Goal: Information Seeking & Learning: Learn about a topic

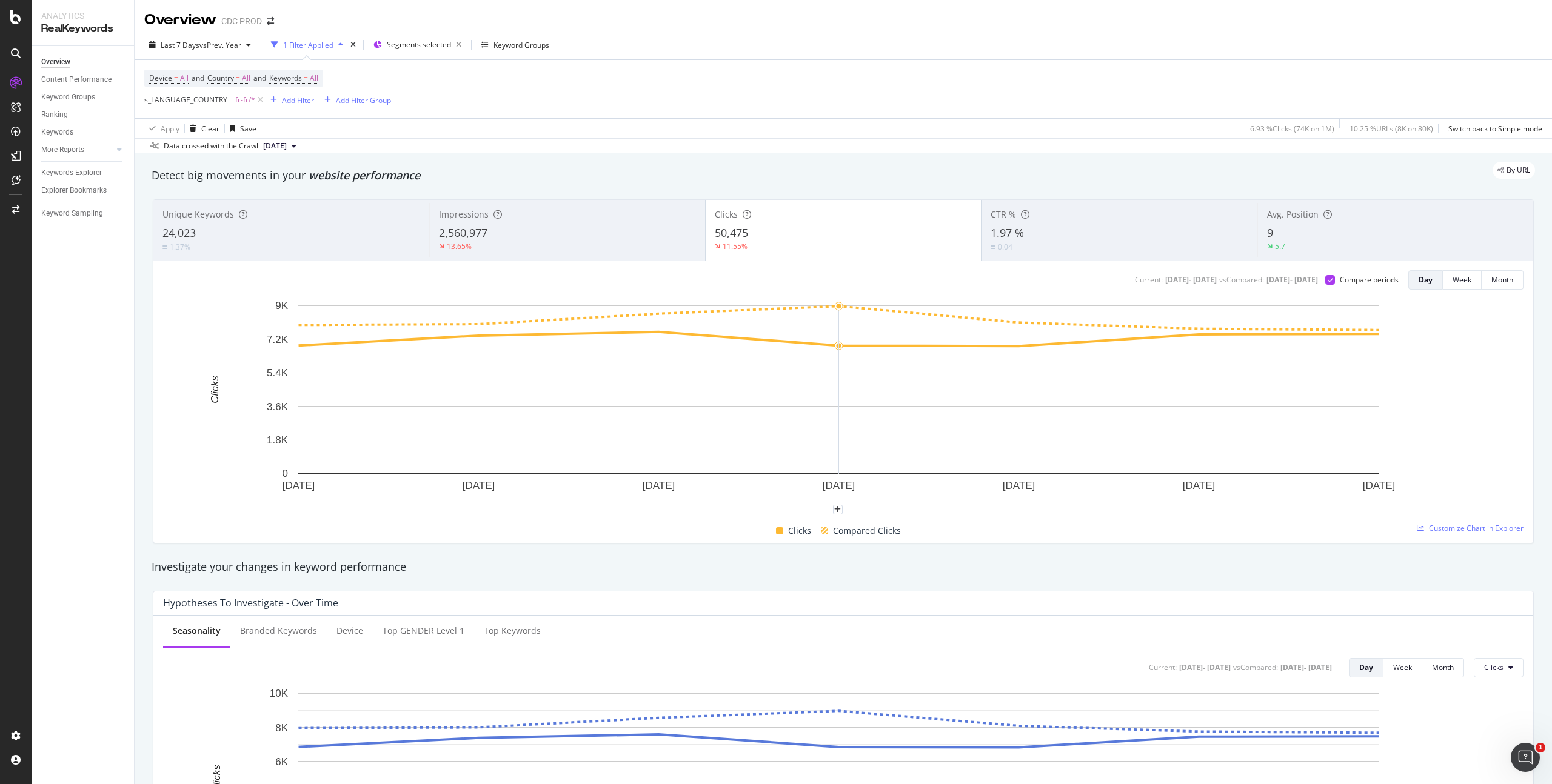
click at [240, 98] on span "fr-fr/*" at bounding box center [246, 100] width 20 height 17
click at [172, 151] on div at bounding box center [221, 151] width 132 height 20
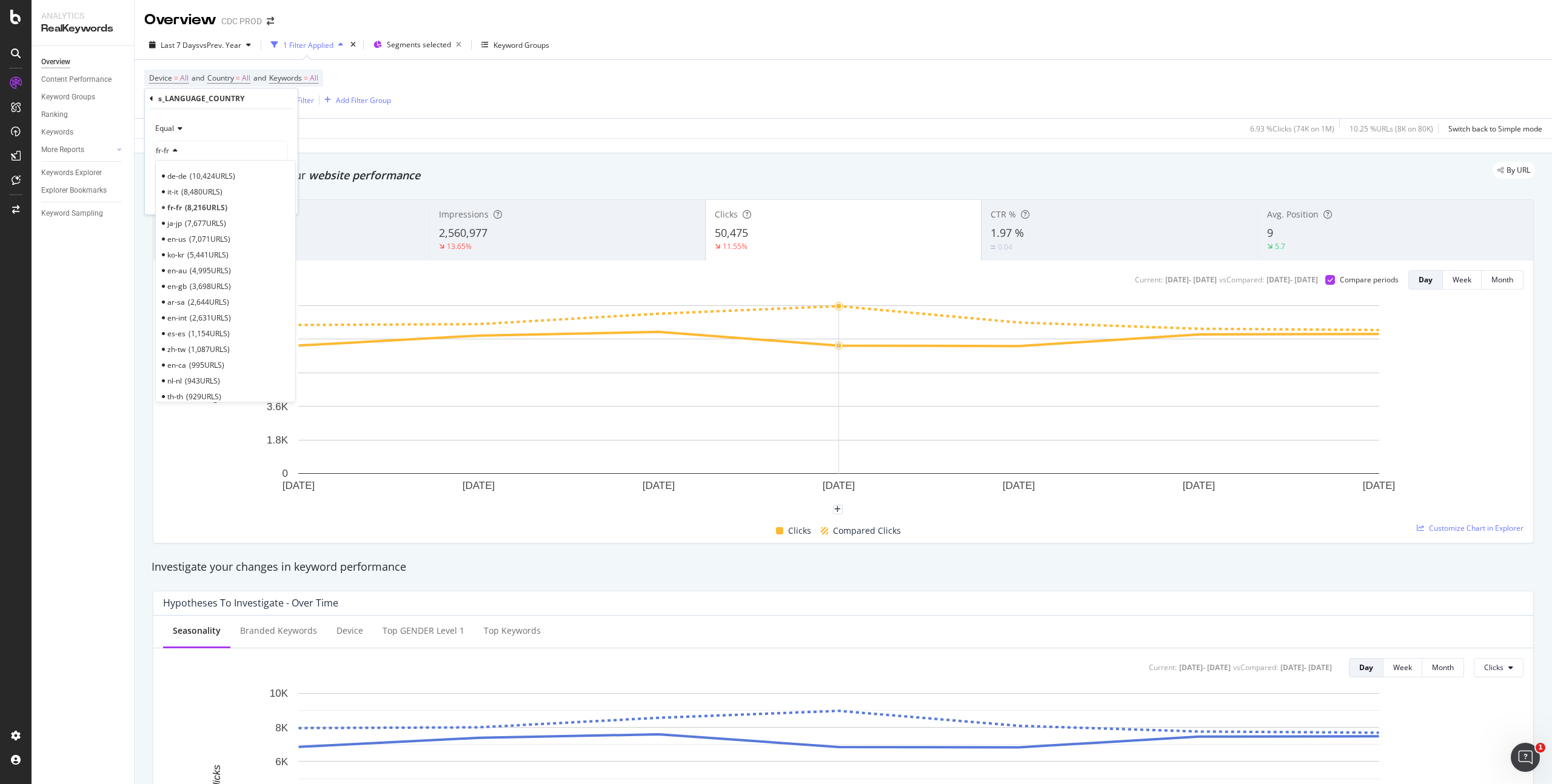
click at [208, 241] on span "7,071 URLS" at bounding box center [210, 239] width 41 height 10
drag, startPoint x: 284, startPoint y: 199, endPoint x: 348, endPoint y: 167, distance: 71.6
click at [283, 199] on div "Apply" at bounding box center [278, 199] width 19 height 10
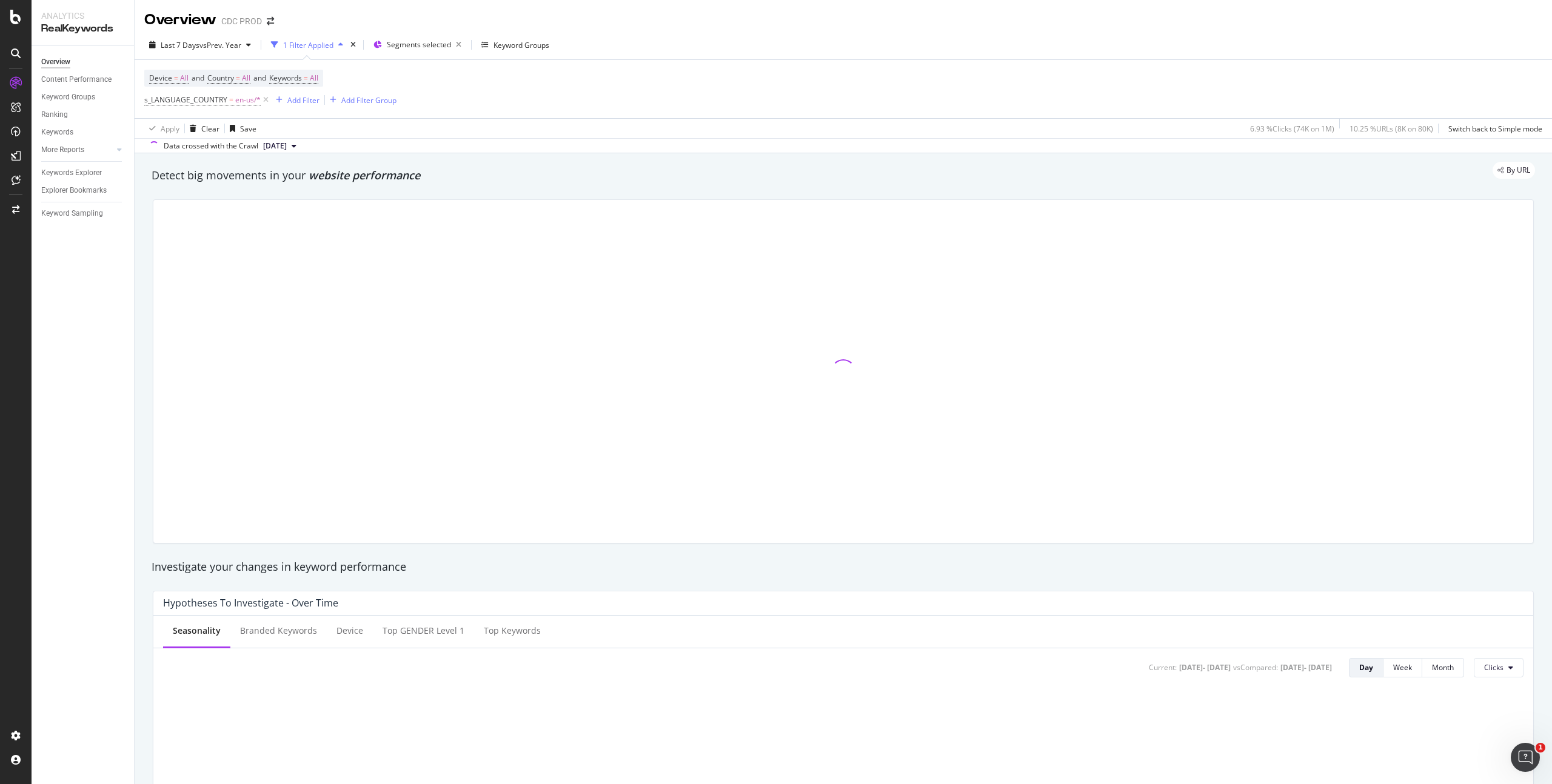
click at [524, 64] on div "Device = All and Country = All and Keywords = All s_LANGUAGE_COUNTRY = en-us/* …" at bounding box center [844, 89] width 1398 height 58
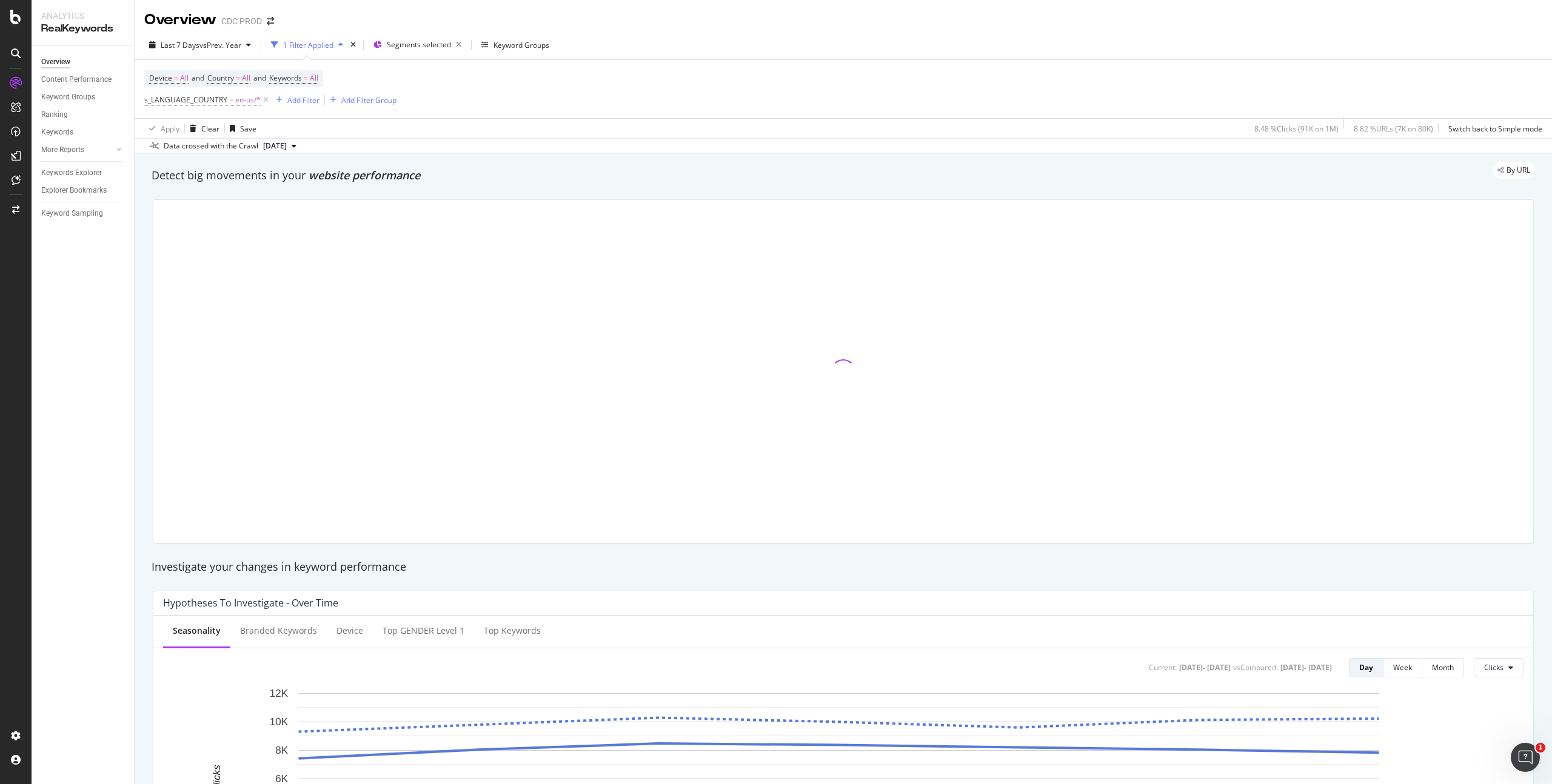
click at [631, 105] on div "Device = All and Country = All and Keywords = All s_LANGUAGE_COUNTRY = en-us/* …" at bounding box center [844, 89] width 1398 height 58
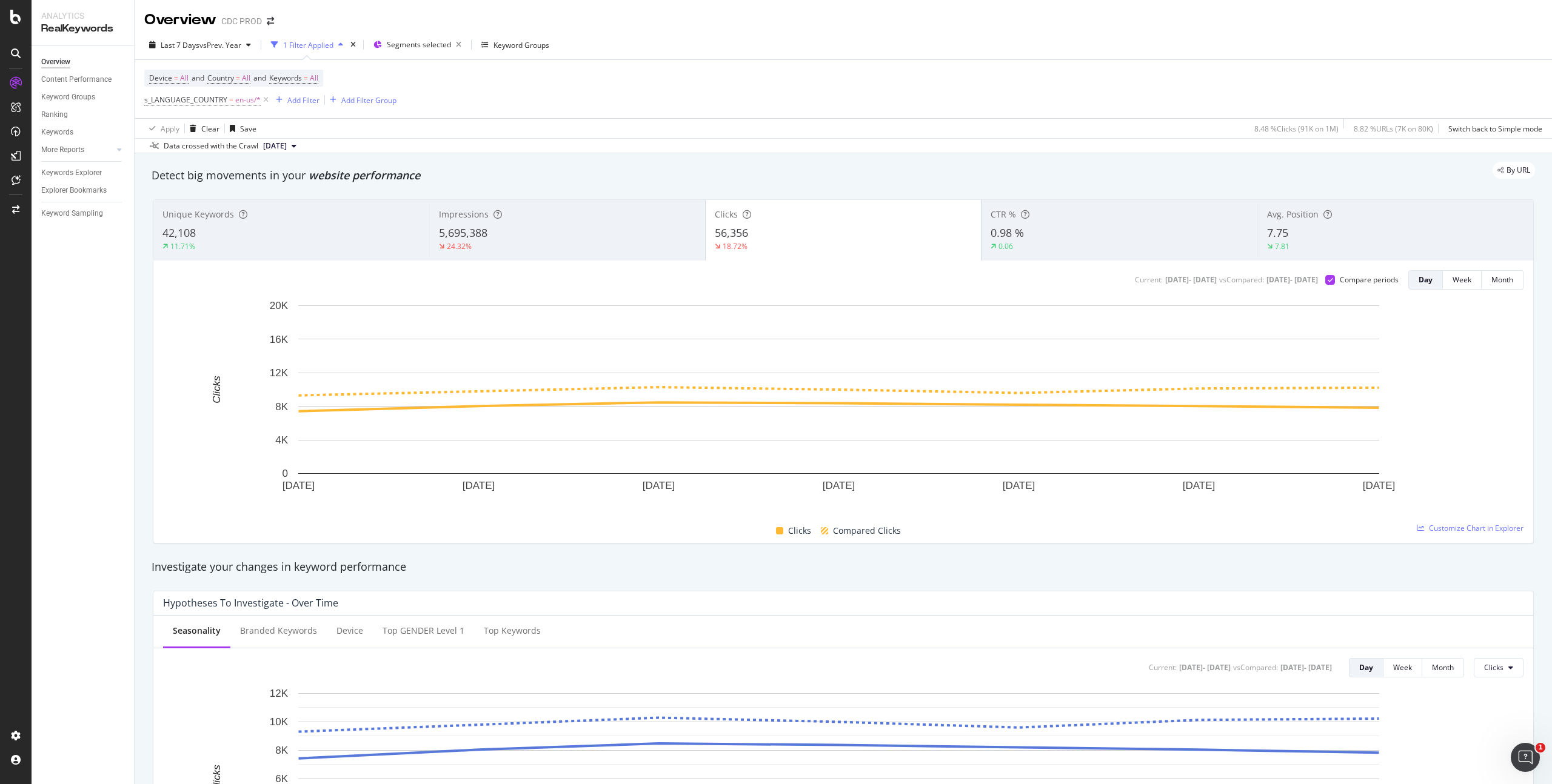
click at [708, 149] on div "Data crossed with the Crawl [DATE]" at bounding box center [843, 145] width 1418 height 15
click at [213, 43] on span "vs Prev. Year" at bounding box center [220, 45] width 42 height 10
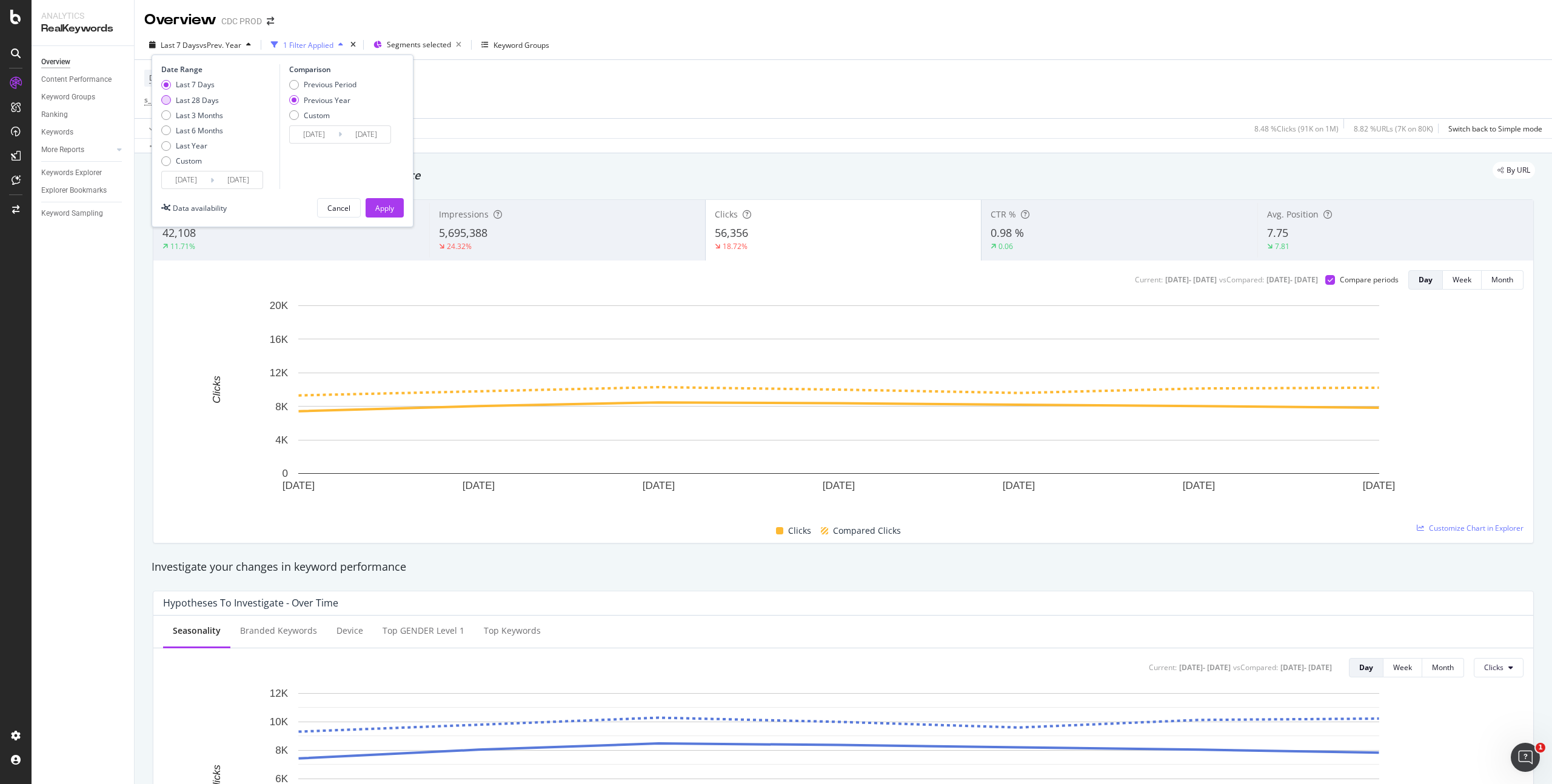
click at [208, 100] on div "Last 28 Days" at bounding box center [197, 100] width 43 height 10
type input "[DATE]"
click at [381, 204] on div "Apply" at bounding box center [385, 208] width 19 height 10
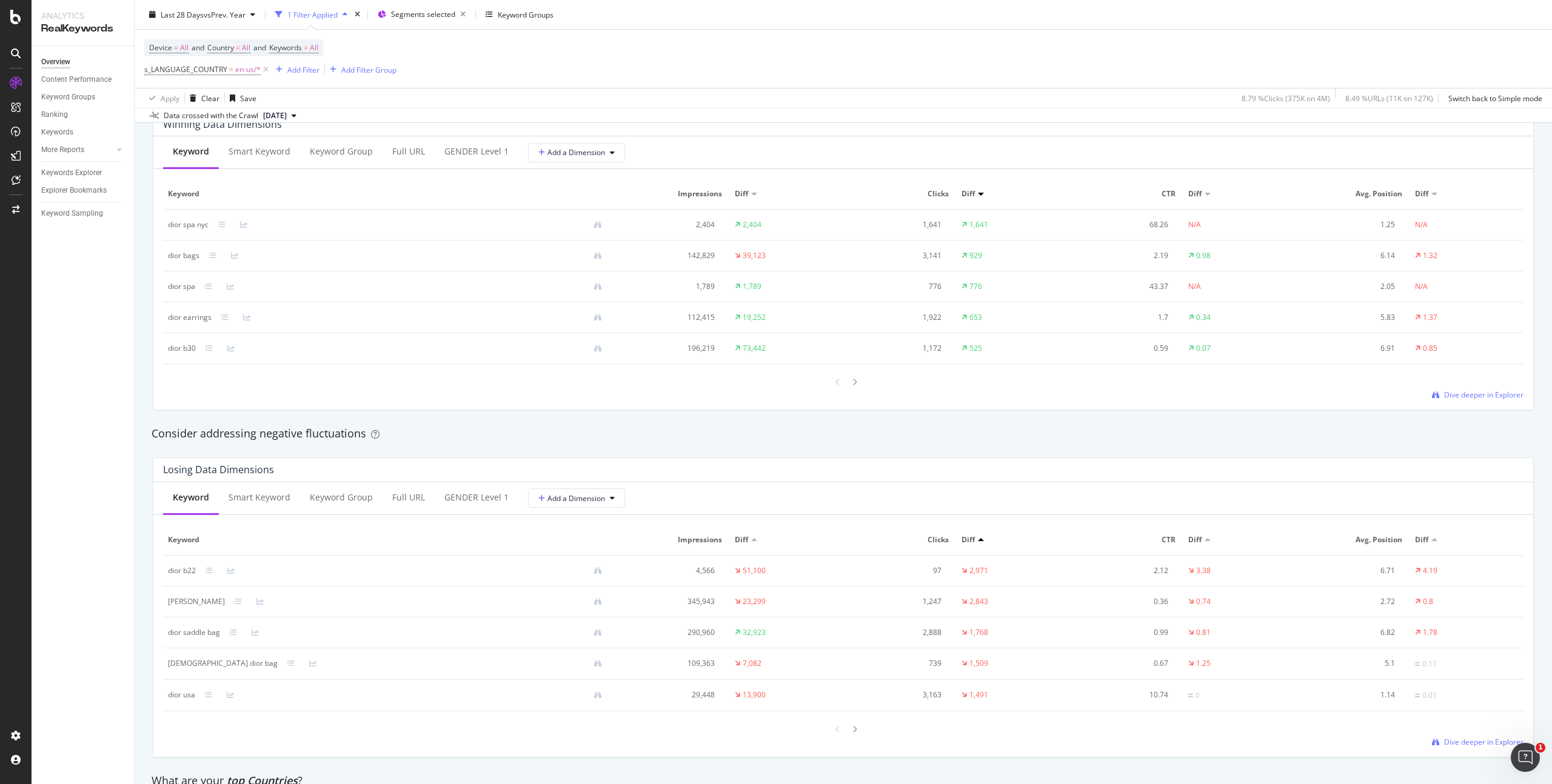
scroll to position [1134, 0]
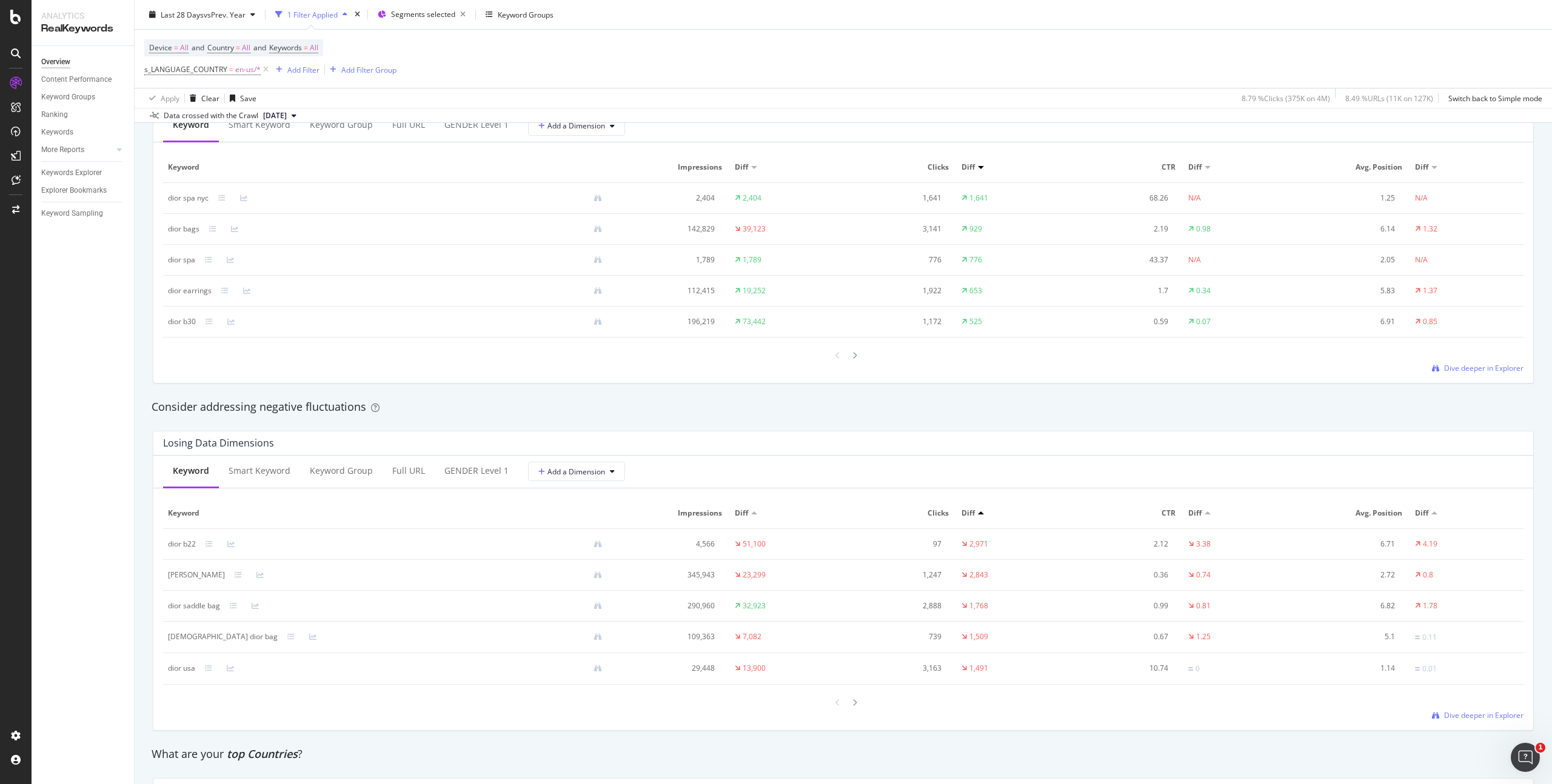
click at [978, 167] on div at bounding box center [981, 167] width 6 height 3
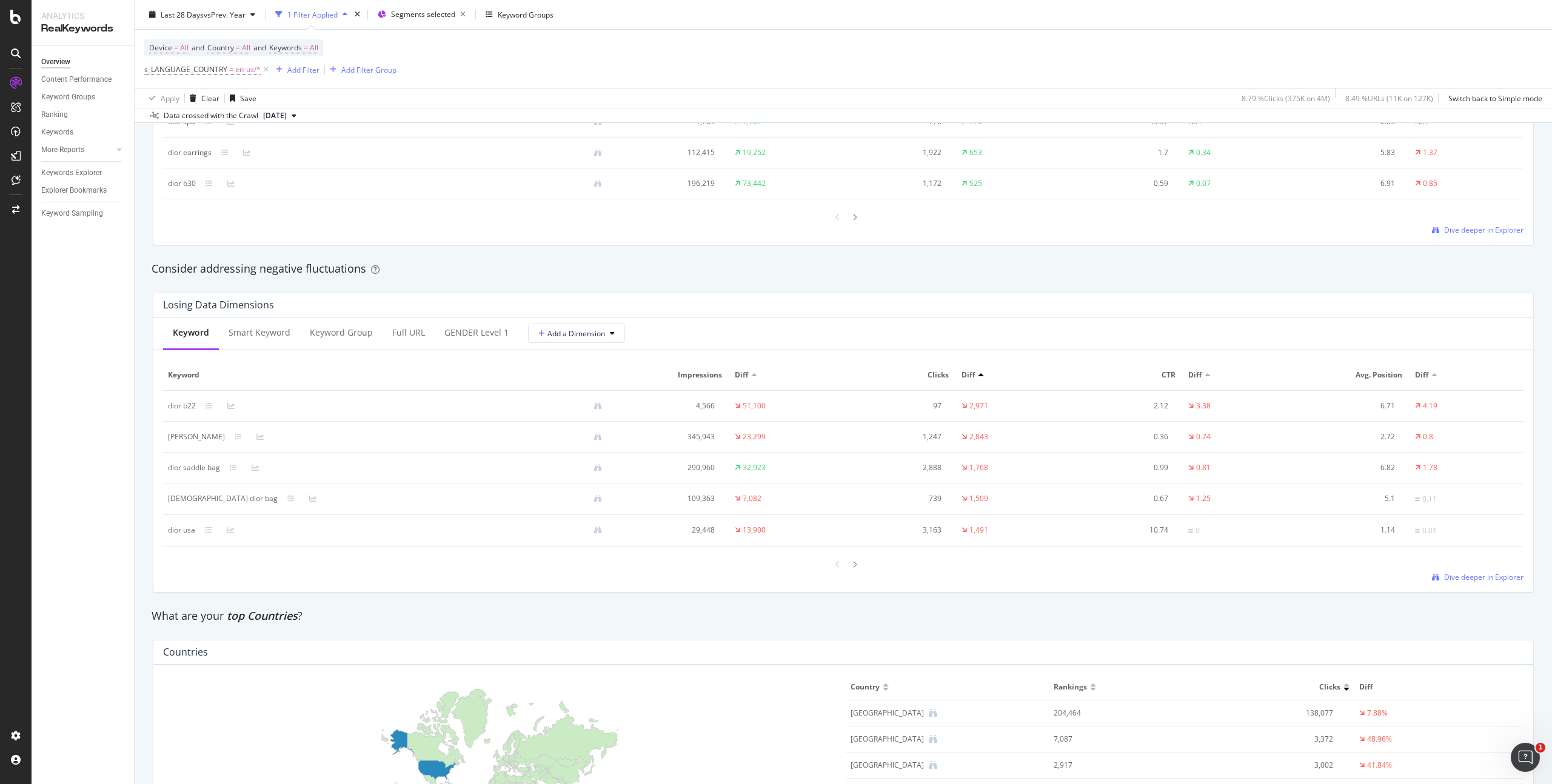
scroll to position [1296, 0]
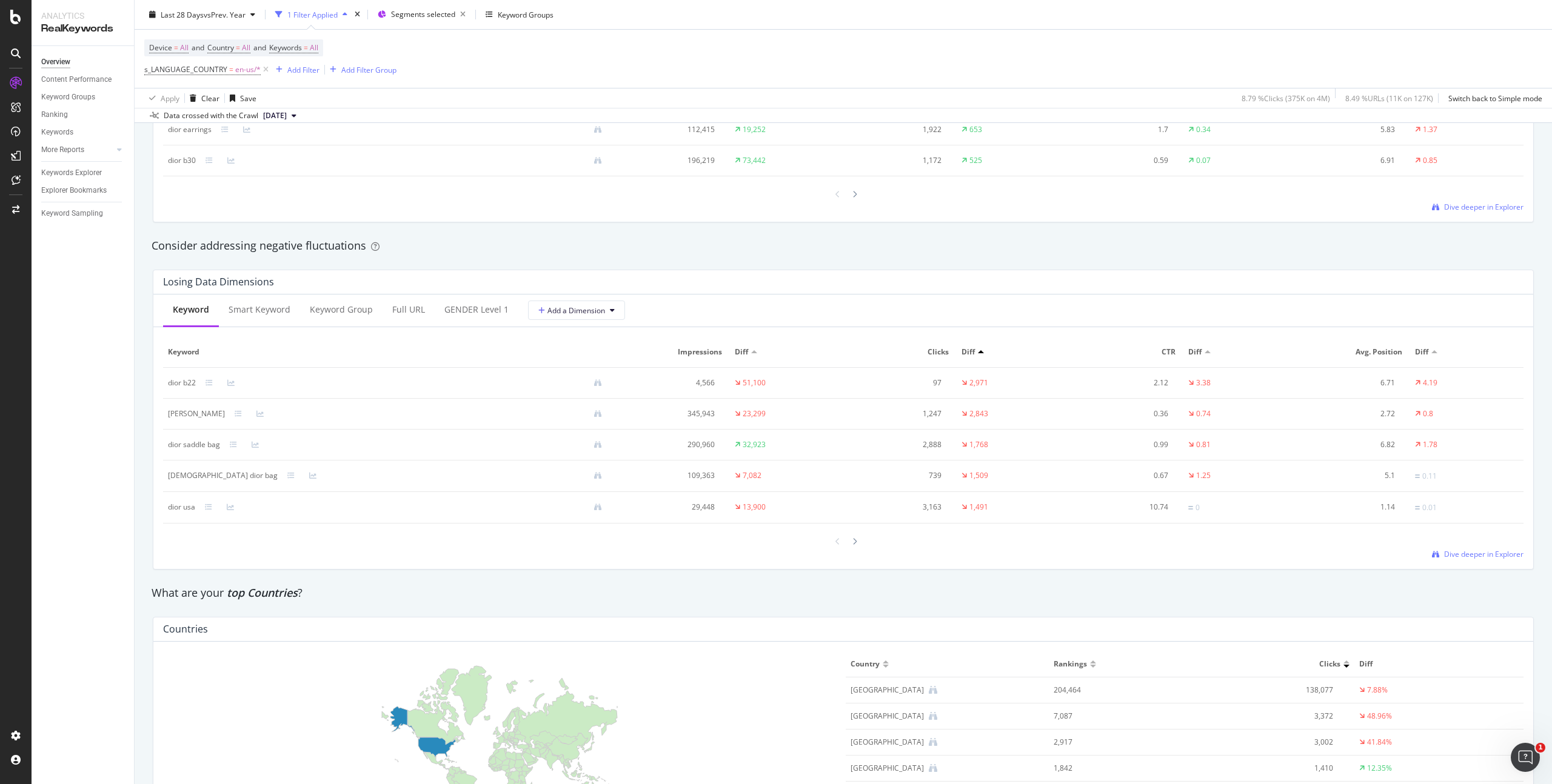
click at [933, 350] on span "Clicks" at bounding box center [898, 352] width 100 height 11
click at [751, 352] on div at bounding box center [755, 352] width 6 height 3
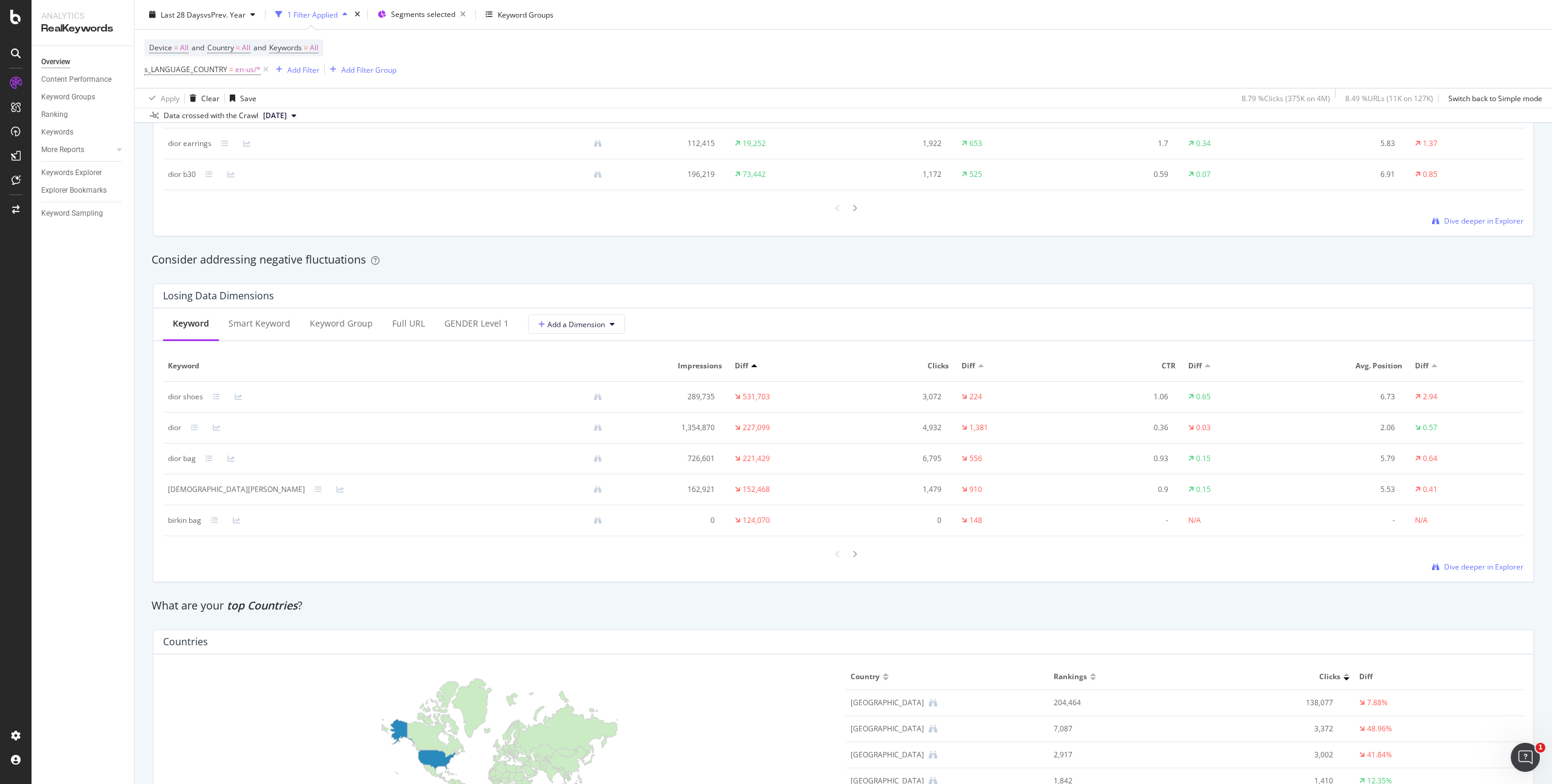
scroll to position [1250, 0]
